Goal: Register for event/course

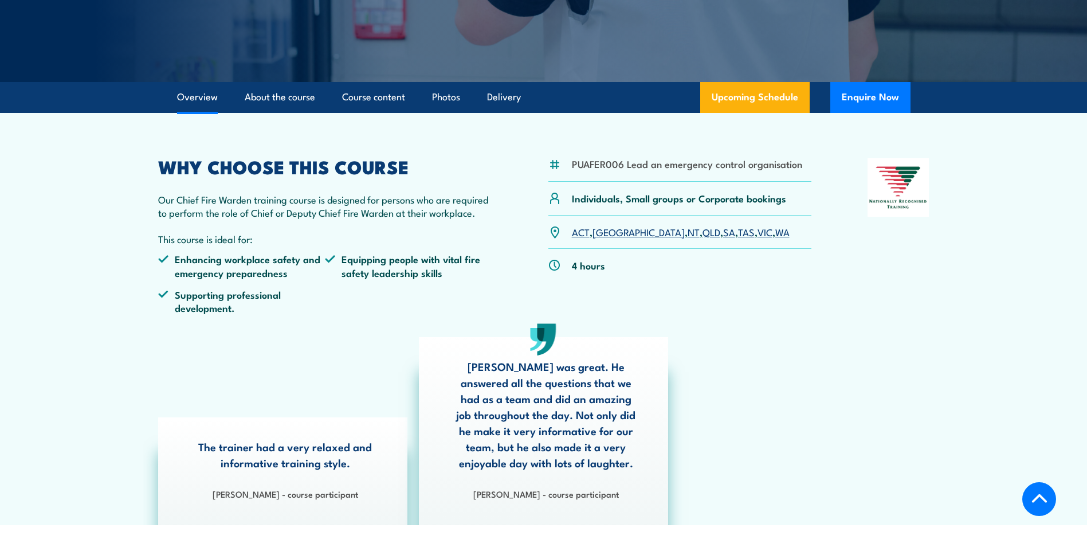
scroll to position [287, 0]
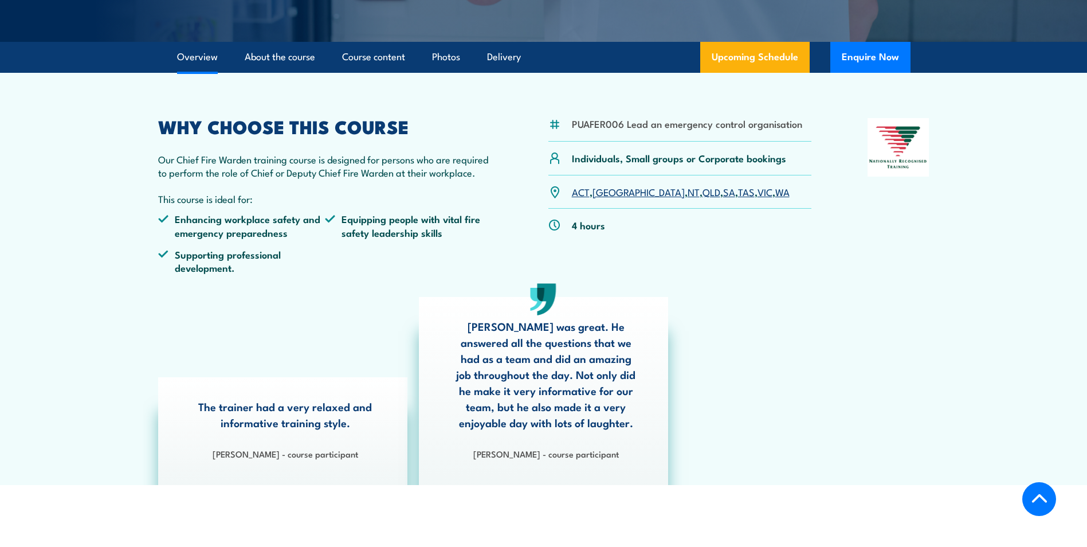
click at [585, 191] on link "ACT" at bounding box center [581, 192] width 18 height 14
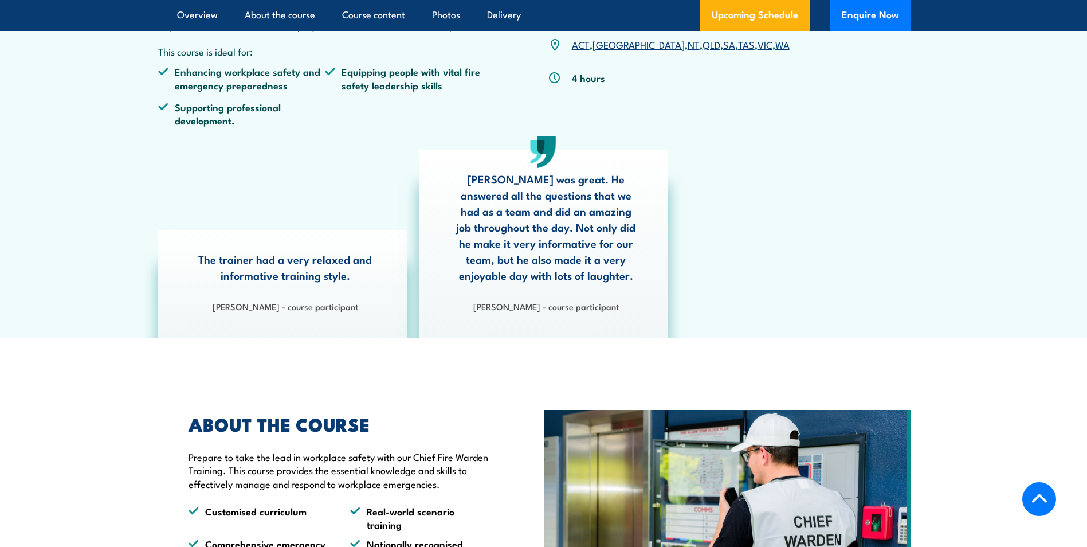
scroll to position [210, 0]
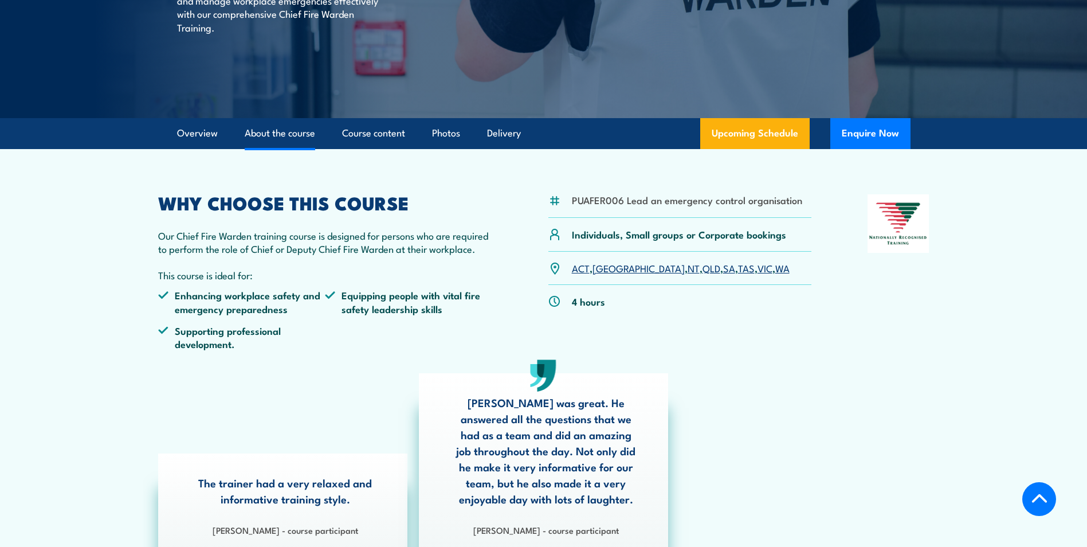
click at [276, 131] on link "About the course" at bounding box center [280, 133] width 71 height 30
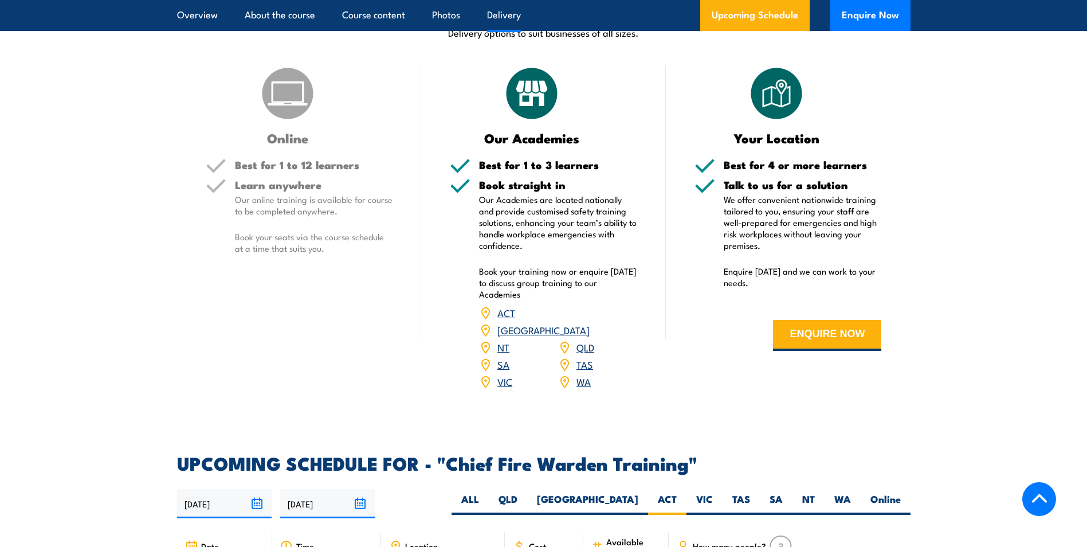
scroll to position [1610, 0]
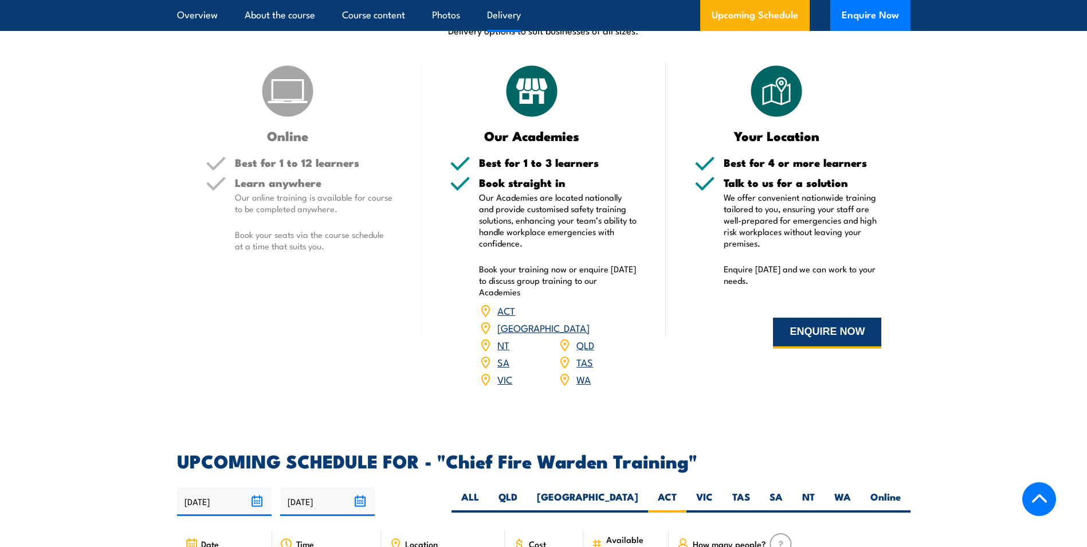
click at [843, 332] on button "ENQUIRE NOW" at bounding box center [827, 333] width 108 height 31
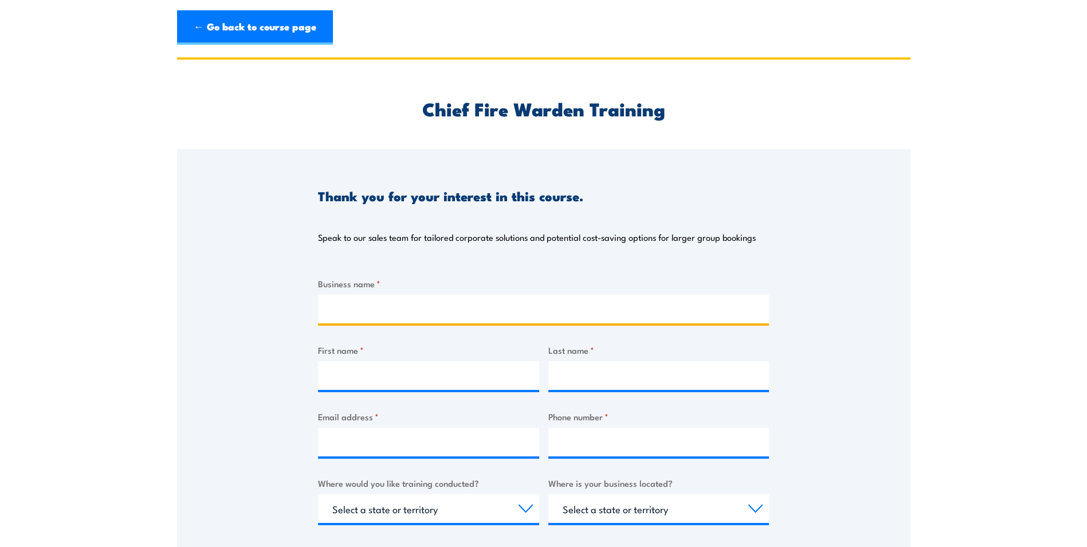
click at [444, 306] on input "Business name *" at bounding box center [543, 309] width 451 height 29
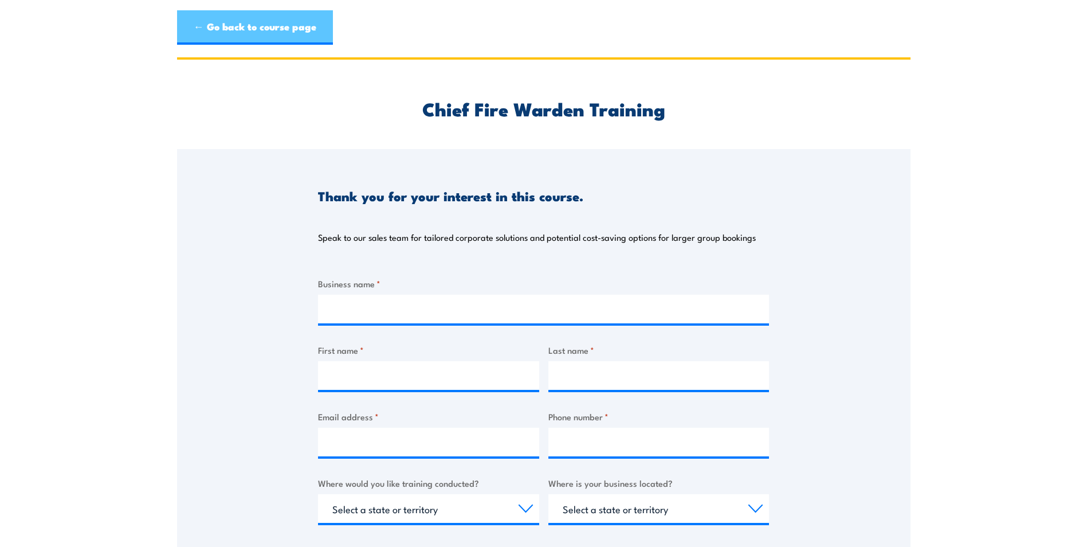
click at [237, 16] on link "← Go back to course page" at bounding box center [255, 27] width 156 height 34
